Goal: Check status: Check status

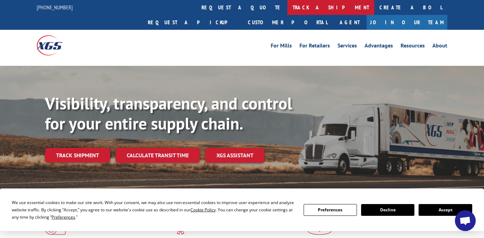
click at [288, 8] on link "track a shipment" at bounding box center [331, 7] width 87 height 15
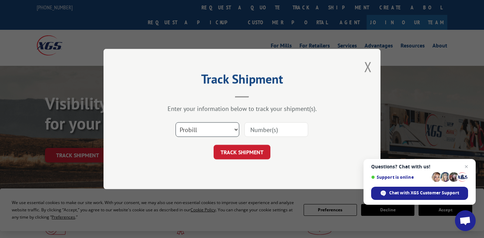
select select "bol"
click at [254, 129] on input at bounding box center [277, 129] width 64 height 15
type input "5092497"
click at [243, 149] on button "TRACK SHIPMENT" at bounding box center [242, 152] width 57 height 15
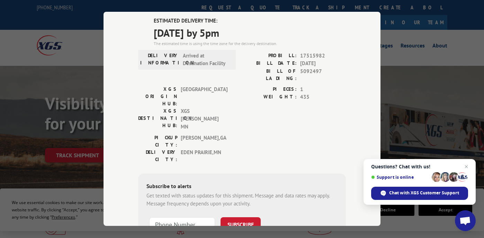
scroll to position [50, 0]
click at [178, 218] on input "+1 (___) ___-____" at bounding box center [182, 225] width 66 height 15
type input "+1 (___) ___-____"
click at [339, 104] on div "PIECES: 1 WEIGHT: 435" at bounding box center [294, 110] width 104 height 49
click at [170, 218] on input "+1 (___) ___-____" at bounding box center [182, 225] width 66 height 15
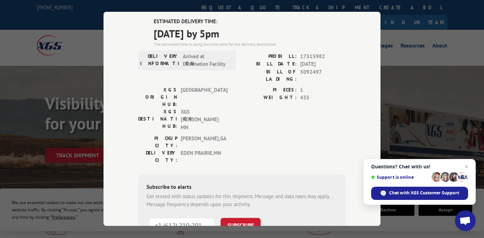
type input "[PHONE_NUMBER]"
click at [252, 218] on button "SUBSCRIBE" at bounding box center [241, 225] width 40 height 15
click at [446, 66] on div "Track Shipment ESTIMATED DELIVERY TIME: [DATE] by 5pm The estimated time is usi…" at bounding box center [242, 119] width 484 height 238
click at [466, 166] on span "Open chat" at bounding box center [466, 166] width 9 height 9
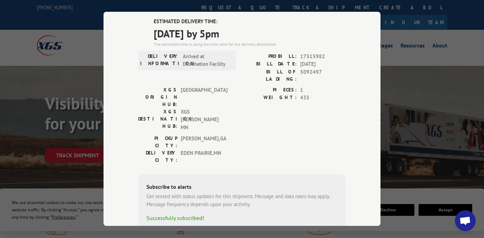
click at [424, 76] on div "Track Shipment ESTIMATED DELIVERY TIME: [DATE] by 5pm The estimated time is usi…" at bounding box center [242, 119] width 484 height 238
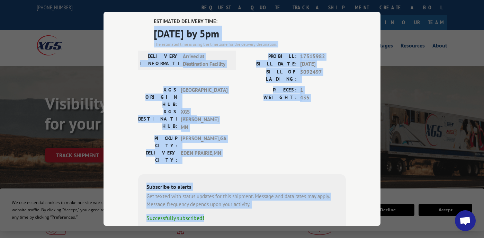
drag, startPoint x: 63, startPoint y: 186, endPoint x: 111, endPoint y: 21, distance: 172.1
click at [108, 23] on div "Track Shipment ESTIMATED DELIVERY TIME: [DATE] by 5pm The estimated time is usi…" at bounding box center [242, 119] width 484 height 238
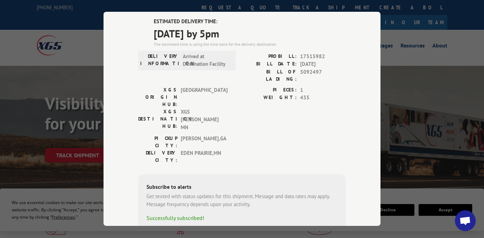
click at [85, 28] on div "Track Shipment ESTIMATED DELIVERY TIME: [DATE] by 5pm The estimated time is usi…" at bounding box center [242, 119] width 484 height 238
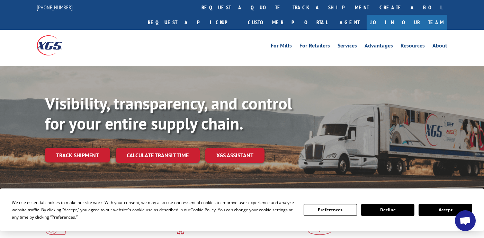
click at [392, 210] on button "Decline" at bounding box center [387, 210] width 53 height 12
